Goal: Information Seeking & Learning: Learn about a topic

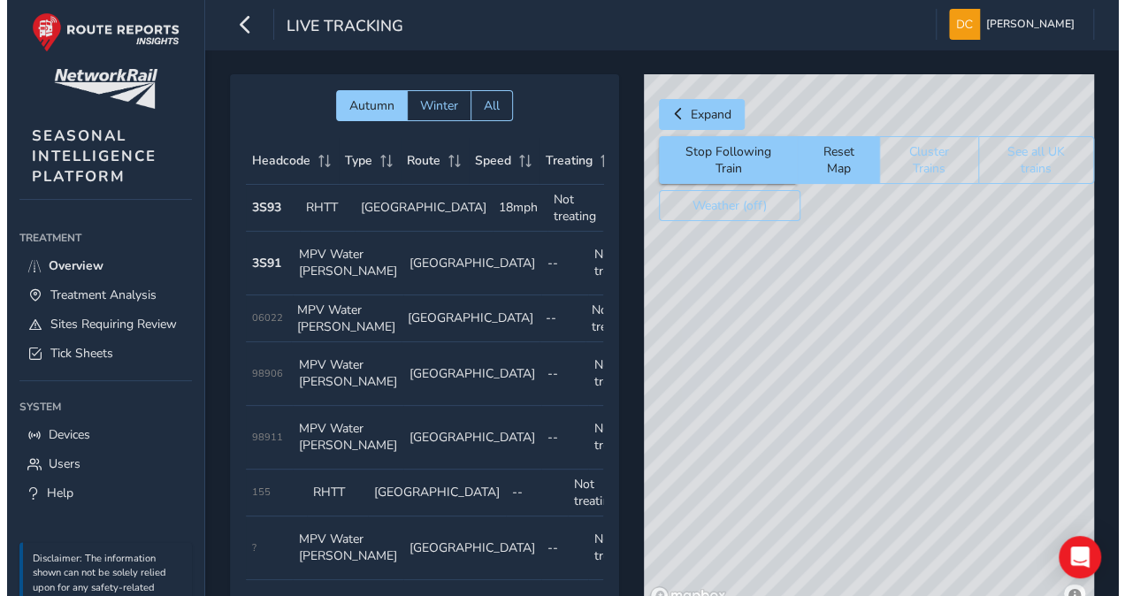
scroll to position [0, 163]
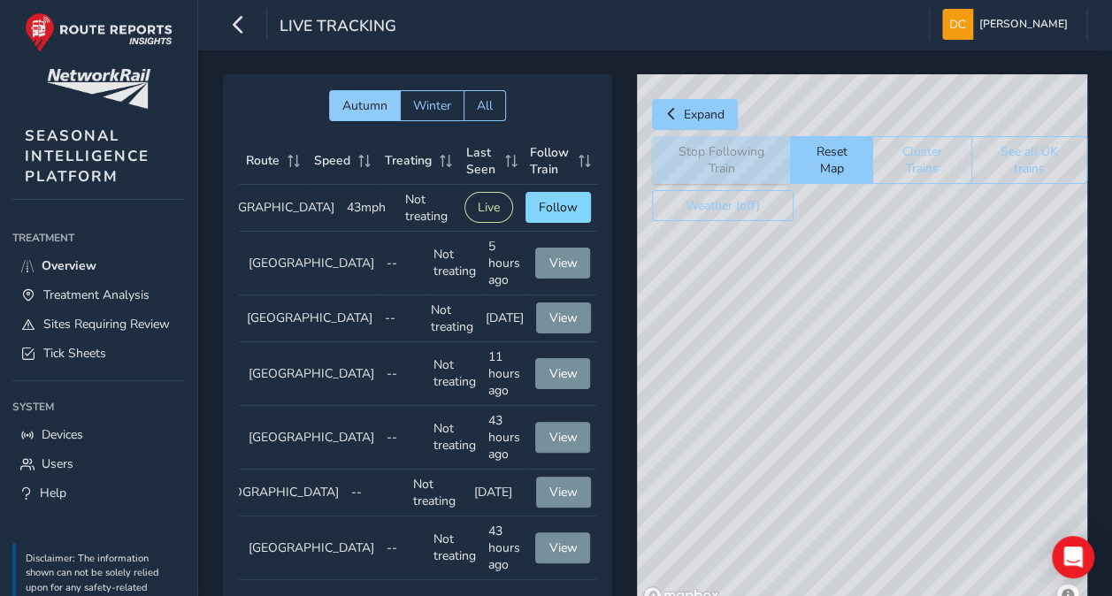
drag, startPoint x: 946, startPoint y: 242, endPoint x: 842, endPoint y: 418, distance: 203.5
click at [833, 453] on div "© Mapbox © OpenStreetMap Improve this map © Maxar" at bounding box center [862, 342] width 450 height 537
drag, startPoint x: 979, startPoint y: 294, endPoint x: 695, endPoint y: 465, distance: 331.8
click at [686, 497] on div "© Mapbox © OpenStreetMap Improve this map" at bounding box center [862, 342] width 450 height 537
drag, startPoint x: 937, startPoint y: 330, endPoint x: 755, endPoint y: 532, distance: 271.2
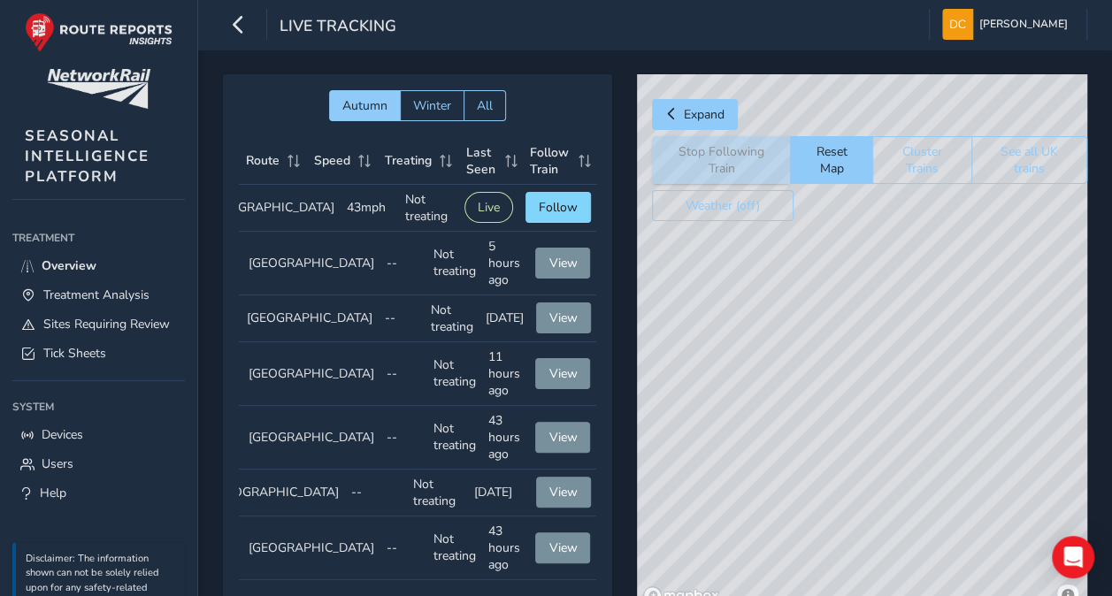
click at [755, 546] on div "© Mapbox © OpenStreetMap Improve this map" at bounding box center [862, 342] width 450 height 537
drag, startPoint x: 926, startPoint y: 289, endPoint x: 747, endPoint y: 551, distance: 317.5
click at [755, 591] on div "© Mapbox © OpenStreetMap Improve this map" at bounding box center [862, 342] width 450 height 537
drag, startPoint x: 837, startPoint y: 380, endPoint x: 1007, endPoint y: 242, distance: 218.8
click at [1043, 218] on div "© Mapbox © OpenStreetMap Improve this map" at bounding box center [862, 342] width 450 height 537
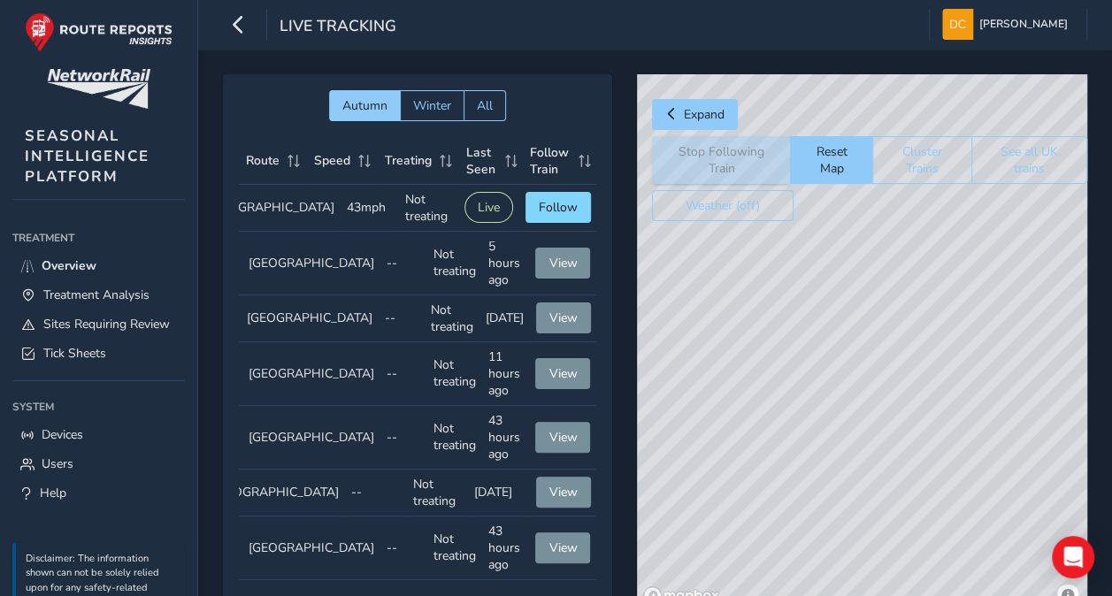
click at [783, 451] on div "© Mapbox © OpenStreetMap Improve this map" at bounding box center [862, 342] width 450 height 537
drag, startPoint x: 768, startPoint y: 271, endPoint x: 971, endPoint y: 449, distance: 270.8
click at [984, 459] on div "© Mapbox © OpenStreetMap Improve this map © Maxar" at bounding box center [862, 342] width 450 height 537
drag, startPoint x: 824, startPoint y: 323, endPoint x: 1085, endPoint y: 501, distance: 315.8
click at [1099, 512] on div "Autumn Winter All Headcode Type Route Speed Treating Last Seen Follow Train Hea…" at bounding box center [655, 355] width 914 height 611
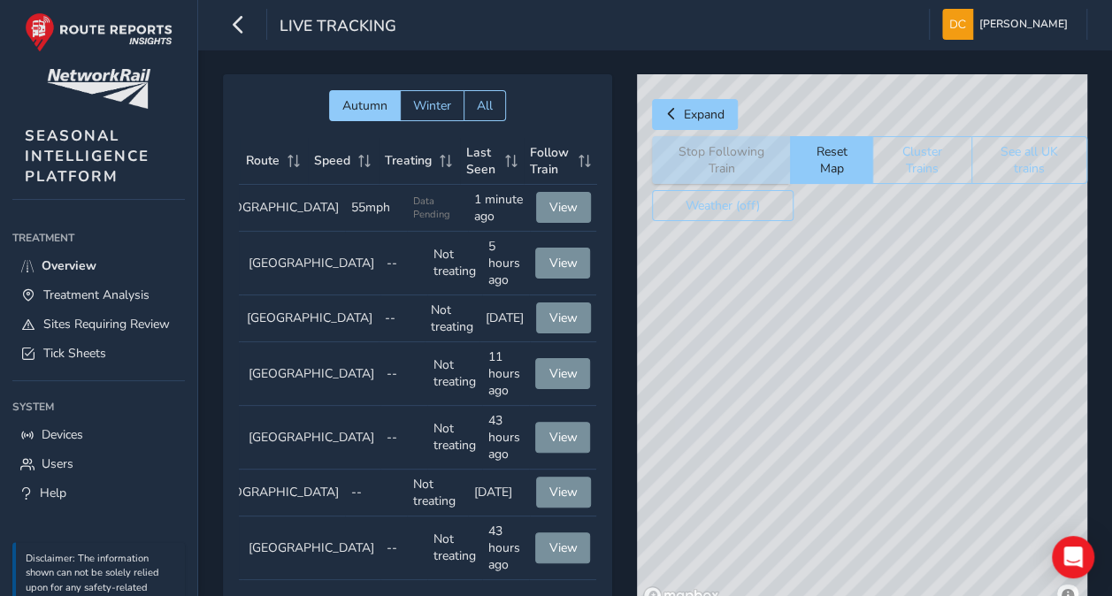
drag, startPoint x: 852, startPoint y: 333, endPoint x: 1001, endPoint y: 421, distance: 173.7
click at [1111, 471] on html "Live Tracking [PERSON_NAME] Colour Scheme: Dark Dim Light Logout Autumn Winter …" at bounding box center [556, 298] width 1112 height 596
drag, startPoint x: 855, startPoint y: 373, endPoint x: 845, endPoint y: 315, distance: 59.3
click at [849, 315] on div "© Mapbox © OpenStreetMap Improve this map" at bounding box center [862, 342] width 450 height 537
drag, startPoint x: 904, startPoint y: 439, endPoint x: 604, endPoint y: 396, distance: 302.9
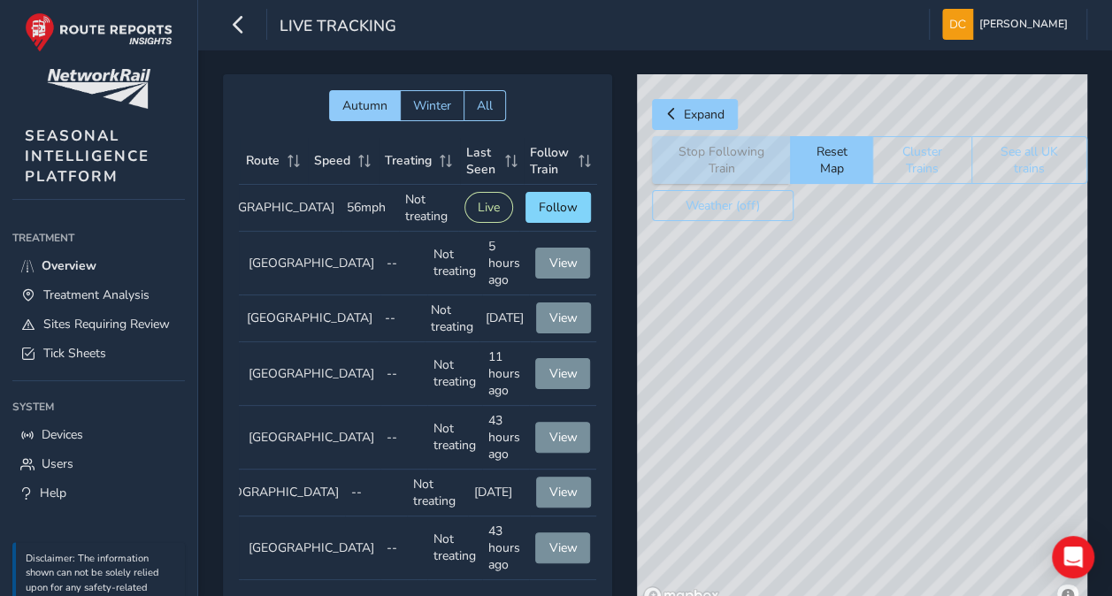
click at [604, 396] on div "Autumn Winter All Headcode Type Route Speed Treating Last Seen Follow Train Hea…" at bounding box center [655, 355] width 864 height 562
drag, startPoint x: 962, startPoint y: 398, endPoint x: 586, endPoint y: 446, distance: 379.9
click at [586, 446] on div "Autumn Winter All Headcode Type Route Speed Treating Last Seen Follow Train Hea…" at bounding box center [655, 355] width 864 height 562
drag, startPoint x: 878, startPoint y: 415, endPoint x: 976, endPoint y: 400, distance: 98.5
click at [1025, 414] on div "© Mapbox © OpenStreetMap Improve this map © Maxar" at bounding box center [862, 342] width 450 height 537
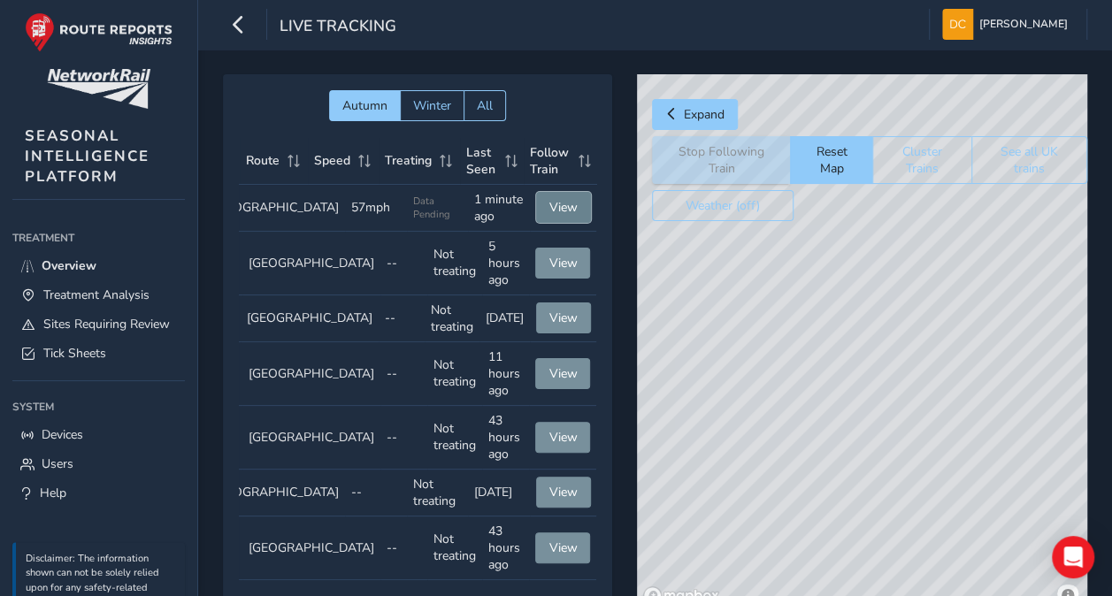
click at [549, 200] on span "View" at bounding box center [563, 207] width 28 height 17
drag, startPoint x: 778, startPoint y: 248, endPoint x: 766, endPoint y: 407, distance: 159.7
click at [766, 407] on div "© Mapbox © OpenStreetMap Improve this map" at bounding box center [862, 342] width 450 height 537
drag, startPoint x: 805, startPoint y: 347, endPoint x: 832, endPoint y: 335, distance: 29.7
click at [832, 335] on div "© Mapbox © OpenStreetMap Improve this map" at bounding box center [862, 342] width 450 height 537
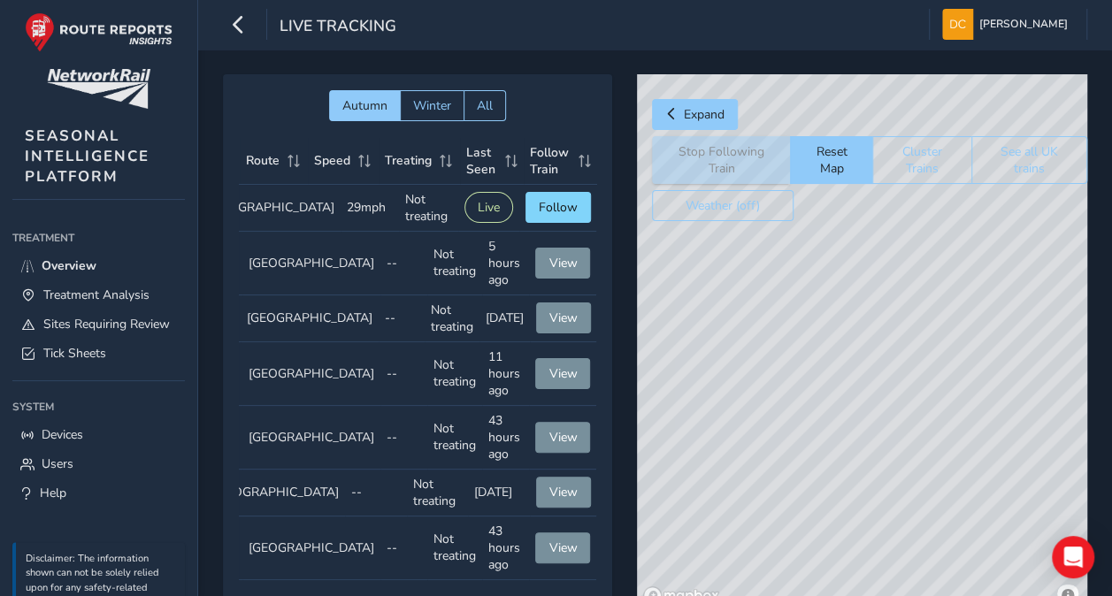
click at [847, 375] on div "© Mapbox © OpenStreetMap Improve this map" at bounding box center [862, 342] width 450 height 537
drag, startPoint x: 873, startPoint y: 238, endPoint x: 791, endPoint y: 310, distance: 109.1
click at [764, 330] on div "© Mapbox © OpenStreetMap Improve this map © Maxar" at bounding box center [862, 342] width 450 height 537
drag, startPoint x: 893, startPoint y: 196, endPoint x: 816, endPoint y: 315, distance: 141.8
click at [819, 370] on div "Expand Stop Following Train Reset Map Cluster Trains See all UK trains Weather …" at bounding box center [862, 342] width 450 height 537
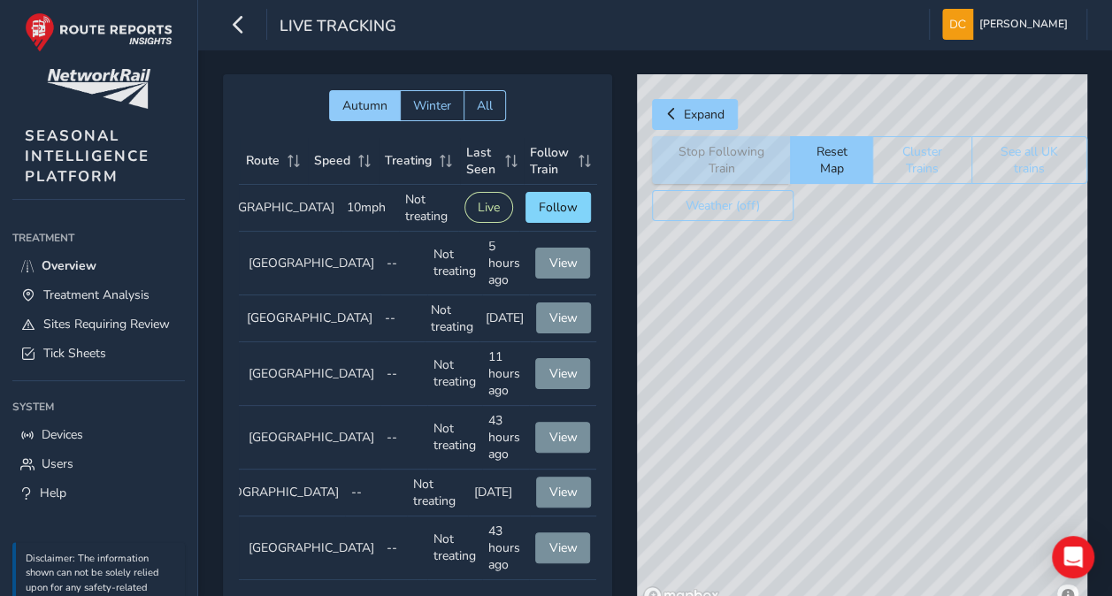
drag, startPoint x: 841, startPoint y: 235, endPoint x: 824, endPoint y: 357, distance: 123.2
click at [780, 421] on div "© Mapbox © OpenStreetMap Improve this map © Maxar" at bounding box center [862, 342] width 450 height 537
drag, startPoint x: 909, startPoint y: 212, endPoint x: 818, endPoint y: 392, distance: 201.4
click at [821, 421] on div "Expand Stop Following Train Reset Map Cluster Trains See all UK trains Weather …" at bounding box center [862, 342] width 450 height 537
drag, startPoint x: 875, startPoint y: 234, endPoint x: 876, endPoint y: 325, distance: 91.1
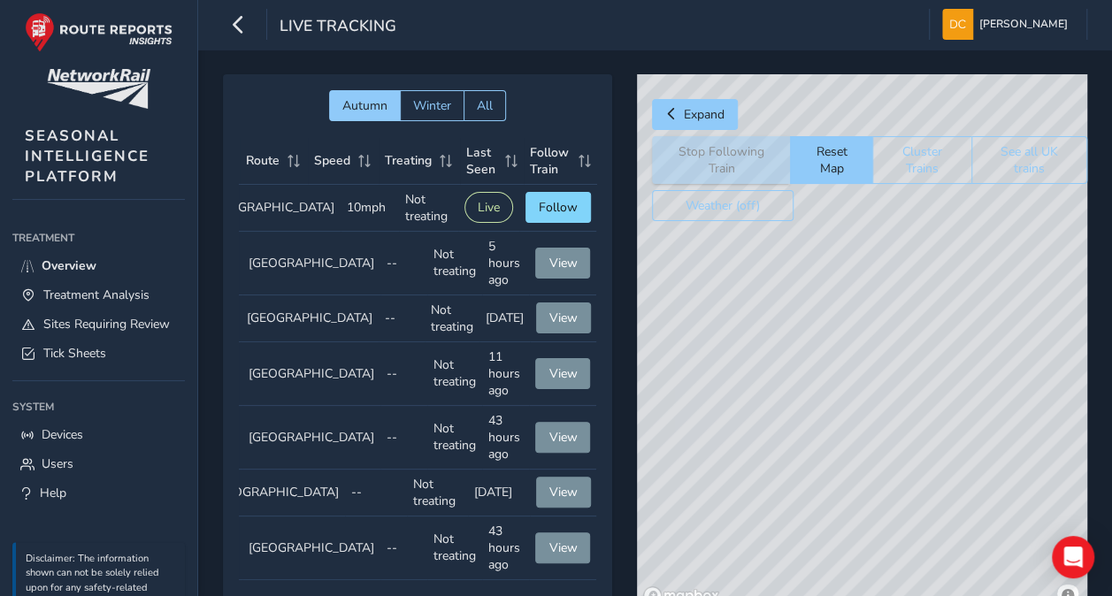
click at [876, 325] on div "© Mapbox © OpenStreetMap Improve this map © Maxar" at bounding box center [862, 342] width 450 height 537
drag, startPoint x: 939, startPoint y: 292, endPoint x: 916, endPoint y: 472, distance: 182.0
click at [916, 472] on div "© Mapbox © OpenStreetMap Improve this map © Maxar" at bounding box center [862, 342] width 450 height 537
click at [549, 200] on span "View" at bounding box center [563, 207] width 28 height 17
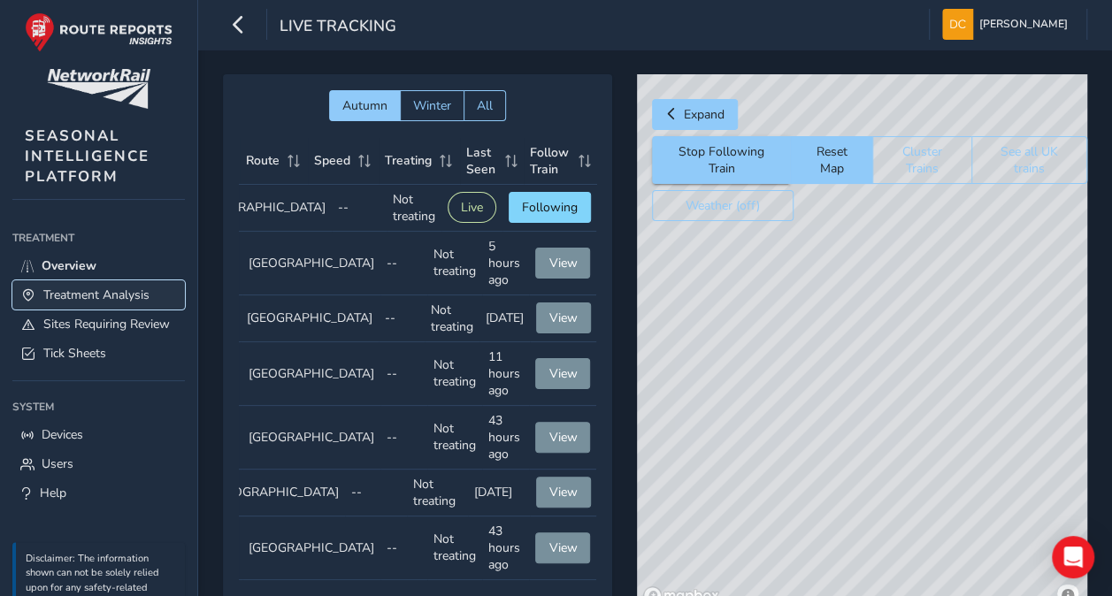
click at [80, 291] on span "Treatment Analysis" at bounding box center [96, 295] width 106 height 17
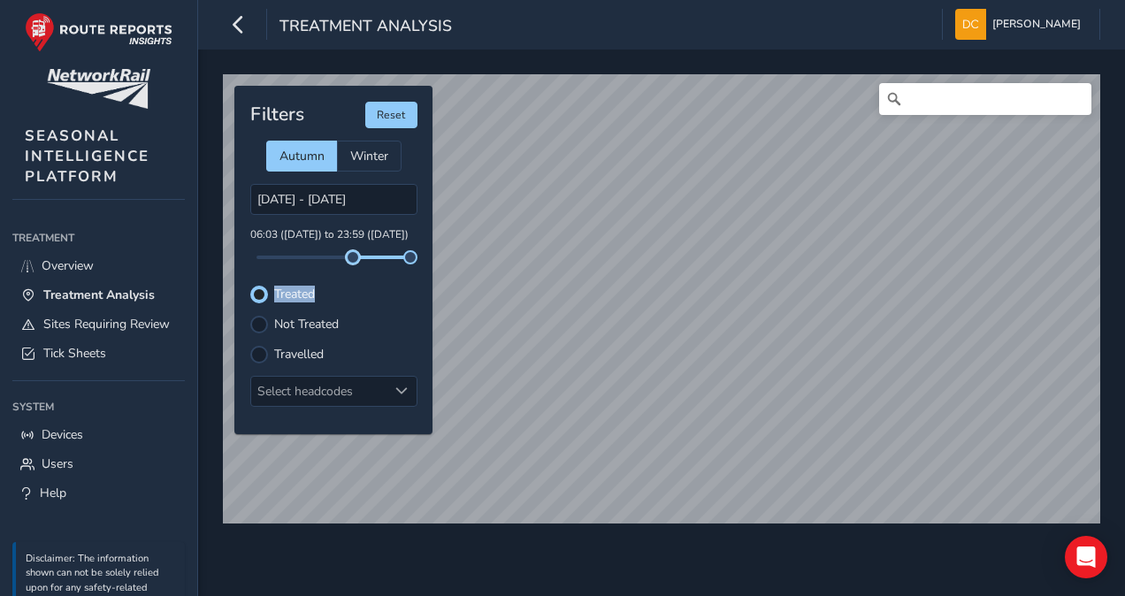
drag, startPoint x: 255, startPoint y: 261, endPoint x: 352, endPoint y: 266, distance: 97.5
click at [352, 266] on div "Filters Reset Autumn Winter [DATE] - [DATE] 06:03 ([DATE]) to 23:59 ([DATE]) Tr…" at bounding box center [333, 260] width 198 height 349
click at [646, 571] on div "© Mapbox © OpenStreetMap Improve this map Filters Reset Autumn Winter [DATE] - …" at bounding box center [661, 323] width 927 height 547
click at [257, 322] on div at bounding box center [259, 325] width 18 height 18
click at [257, 322] on div at bounding box center [259, 324] width 11 height 11
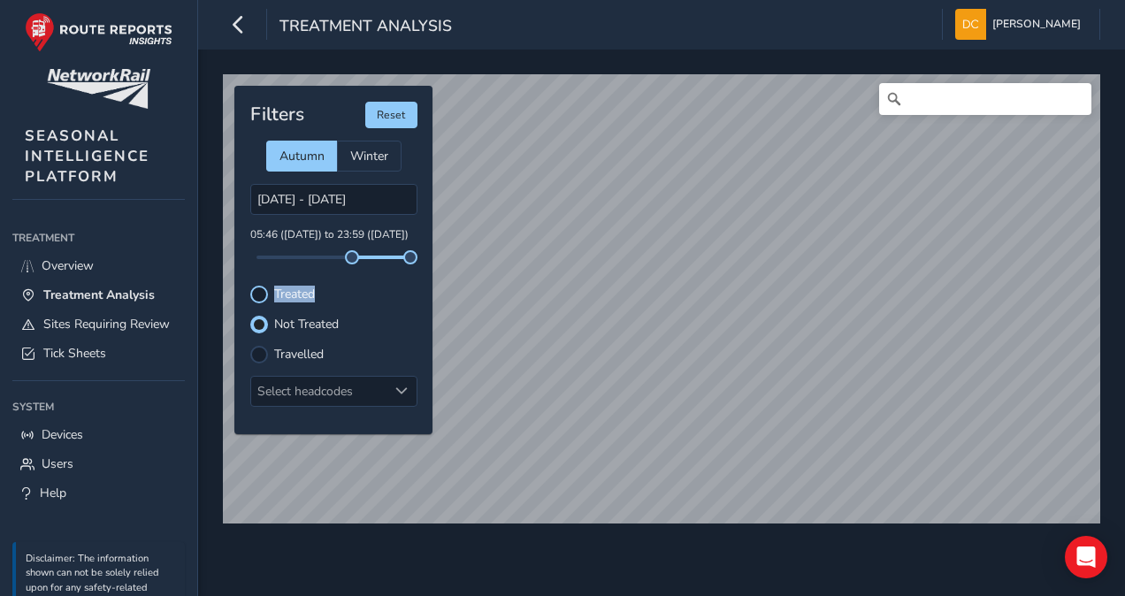
click at [255, 291] on div at bounding box center [259, 295] width 18 height 18
